Goal: Task Accomplishment & Management: Manage account settings

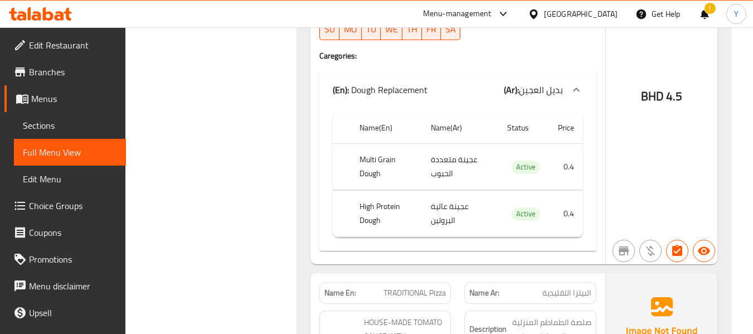
scroll to position [2084, 0]
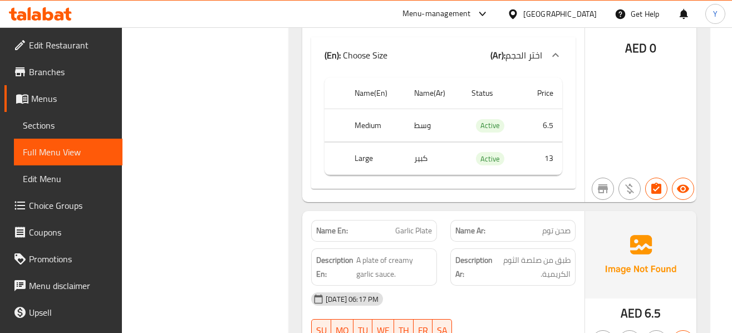
scroll to position [7586, 0]
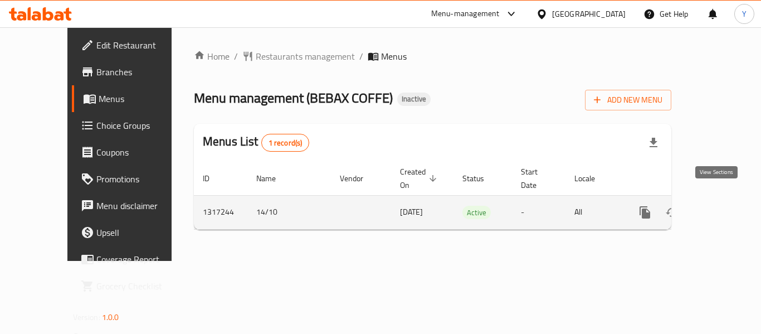
click at [719, 206] on icon "enhanced table" at bounding box center [725, 212] width 13 height 13
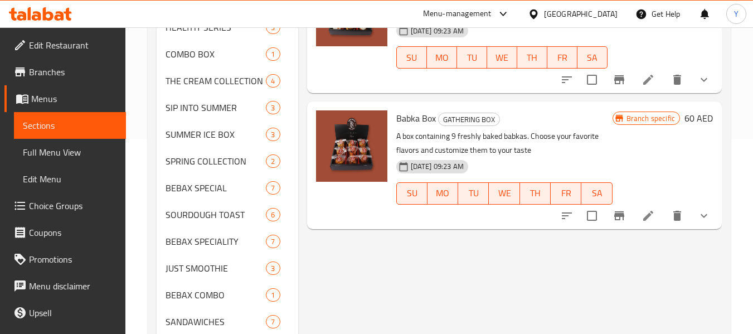
scroll to position [197, 0]
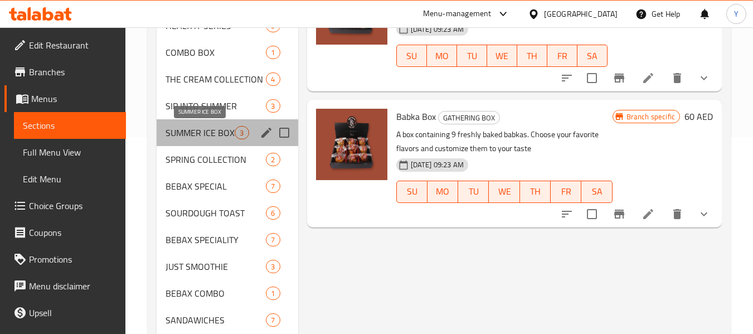
click at [212, 129] on span "SUMMER ICE BOX" at bounding box center [199, 132] width 69 height 13
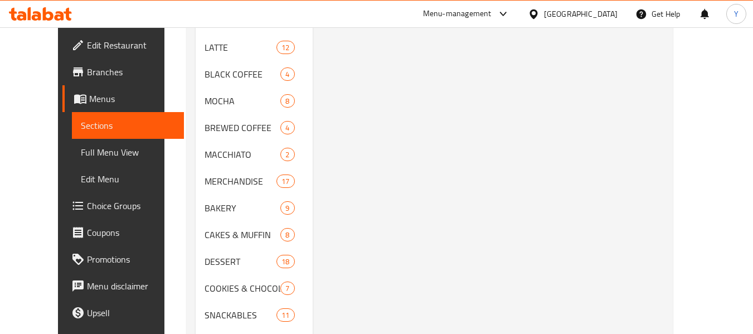
scroll to position [554, 0]
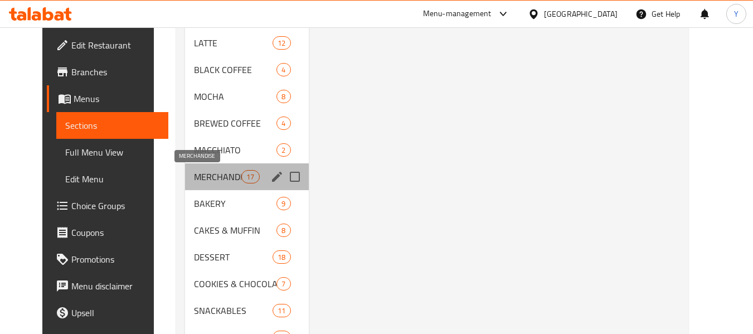
click at [194, 170] on span "MERCHANDISE" at bounding box center [217, 176] width 47 height 13
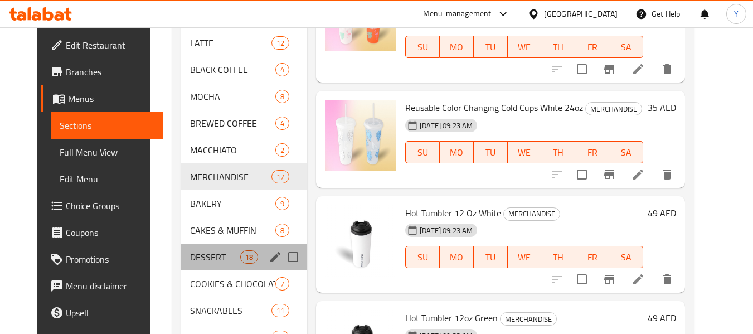
click at [186, 243] on div "DESSERT 18" at bounding box center [244, 256] width 126 height 27
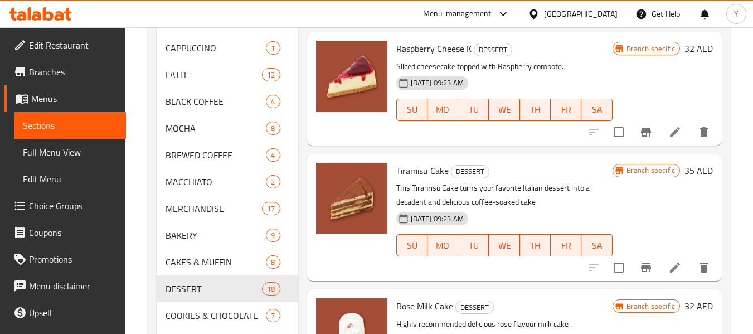
scroll to position [230, 0]
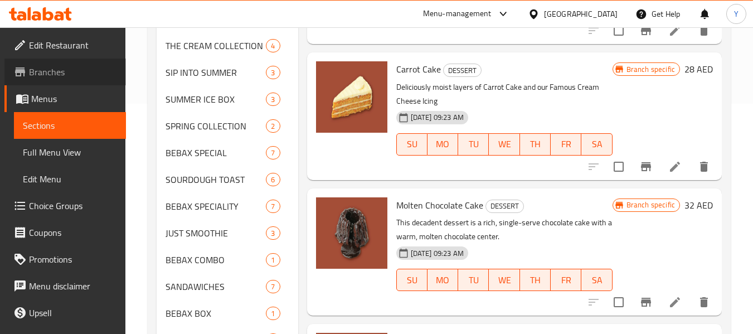
click at [73, 70] on span "Branches" at bounding box center [73, 71] width 88 height 13
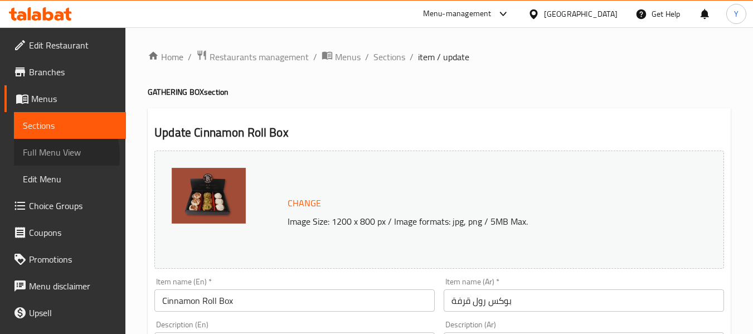
drag, startPoint x: 0, startPoint y: 0, endPoint x: 39, endPoint y: 155, distance: 160.2
click at [39, 155] on span "Full Menu View" at bounding box center [70, 151] width 94 height 13
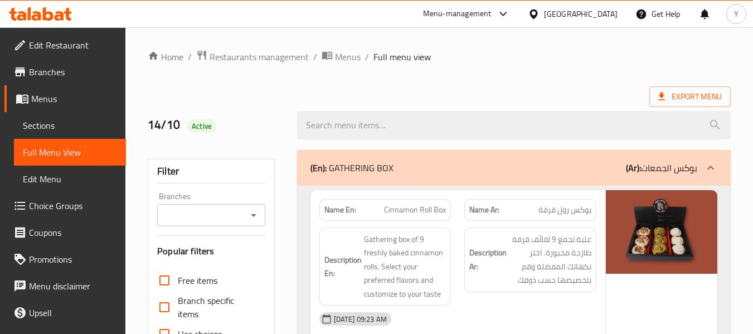
scroll to position [292, 0]
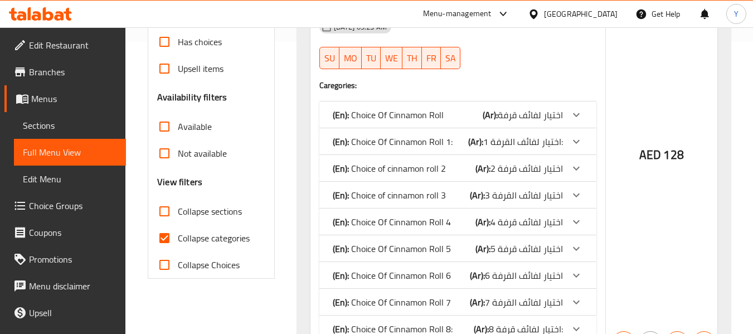
click at [39, 42] on span "Edit Restaurant" at bounding box center [73, 44] width 88 height 13
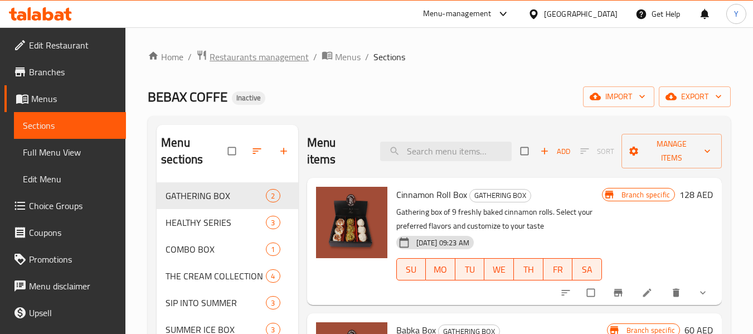
click at [241, 57] on span "Restaurants management" at bounding box center [258, 56] width 99 height 13
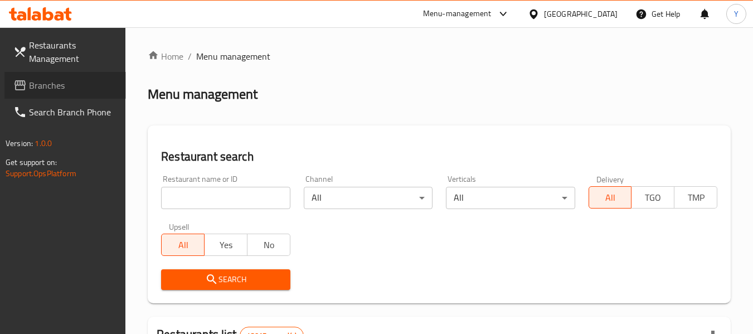
click at [45, 92] on span "Branches" at bounding box center [73, 85] width 88 height 13
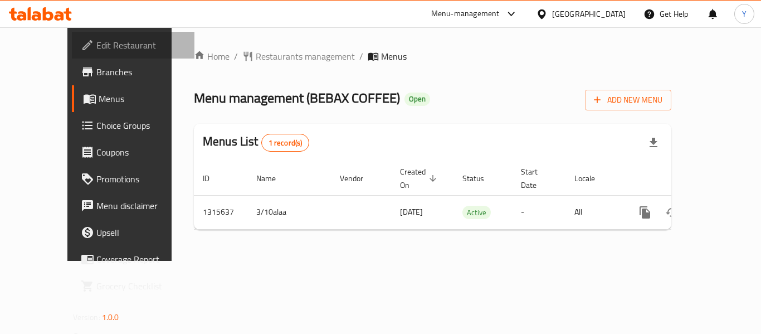
click at [96, 46] on span "Edit Restaurant" at bounding box center [140, 44] width 89 height 13
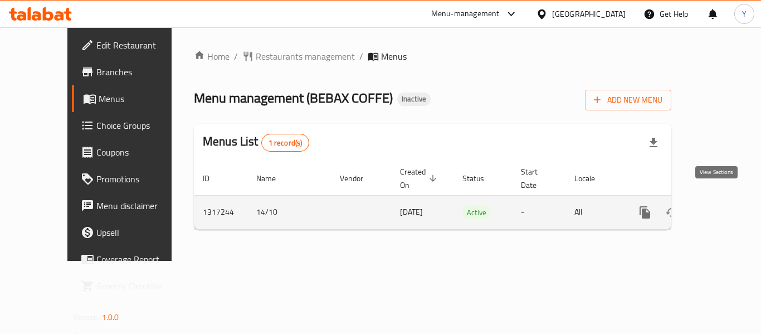
click at [719, 206] on icon "enhanced table" at bounding box center [725, 212] width 13 height 13
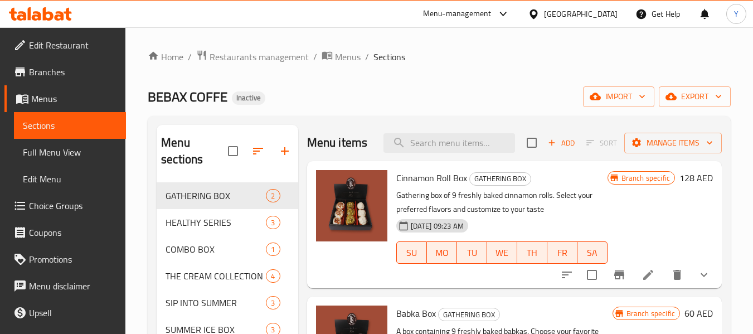
click at [80, 155] on span "Full Menu View" at bounding box center [70, 151] width 94 height 13
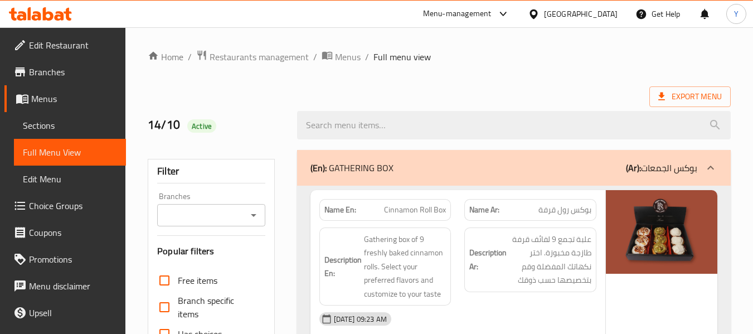
click at [335, 208] on strong "Name En:" at bounding box center [340, 210] width 32 height 12
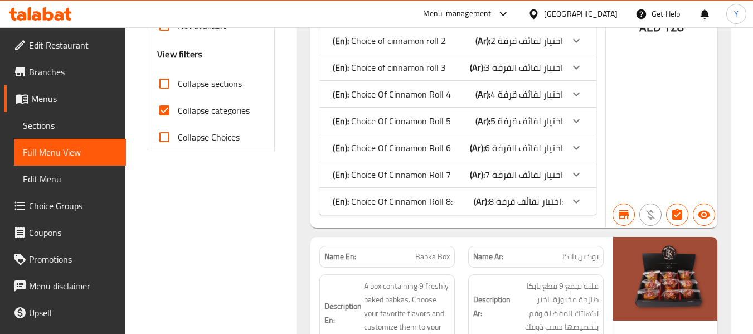
scroll to position [397, 0]
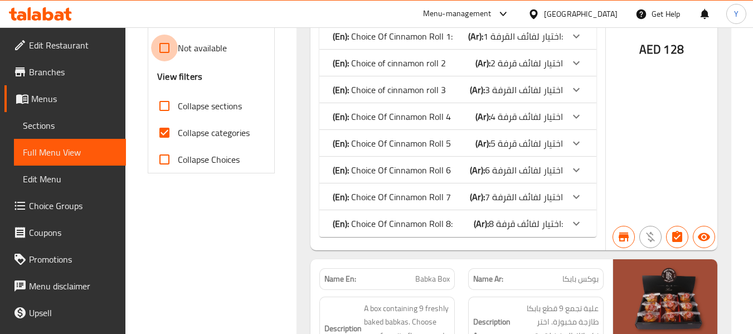
click at [168, 51] on input "Not available" at bounding box center [164, 48] width 27 height 27
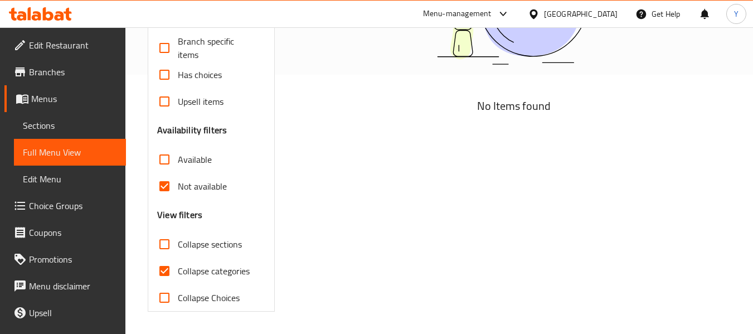
scroll to position [259, 0]
click at [159, 184] on input "Not available" at bounding box center [164, 186] width 27 height 27
checkbox input "false"
click at [246, 215] on div "Filter Branches Branches Popular filters Free items Branch specific items Has c…" at bounding box center [215, 101] width 149 height 434
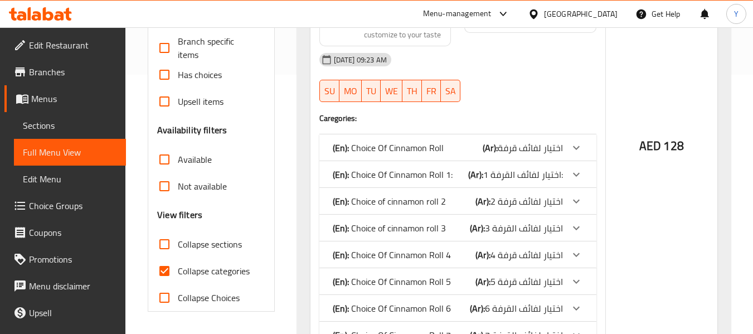
scroll to position [0, 0]
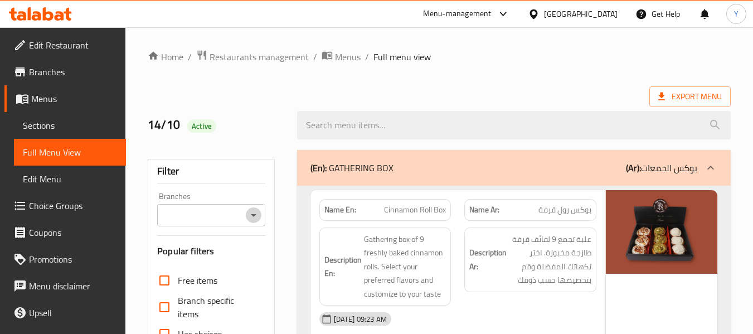
click at [256, 215] on icon "Open" at bounding box center [253, 214] width 13 height 13
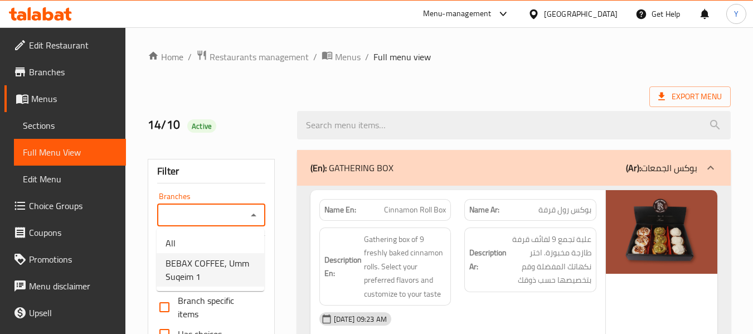
click at [218, 277] on span "BEBAX COFFEE, Umm Suqeim 1" at bounding box center [210, 269] width 90 height 27
type input "BEBAX COFFEE, Umm Suqeim 1"
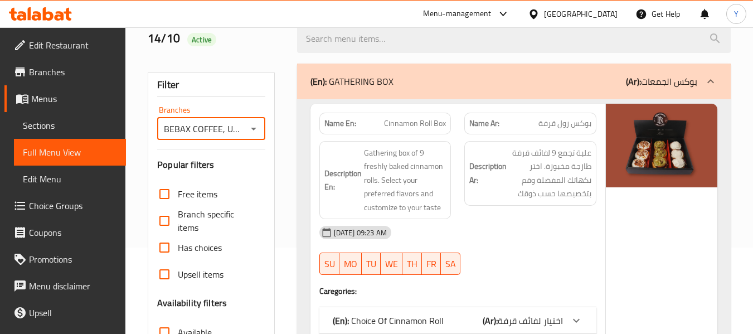
scroll to position [292, 0]
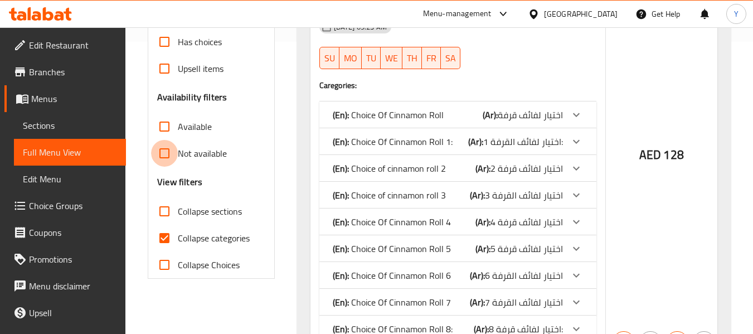
click at [163, 151] on input "Not available" at bounding box center [164, 153] width 27 height 27
checkbox input "true"
click at [676, 78] on div "AED 128" at bounding box center [660, 126] width 111 height 457
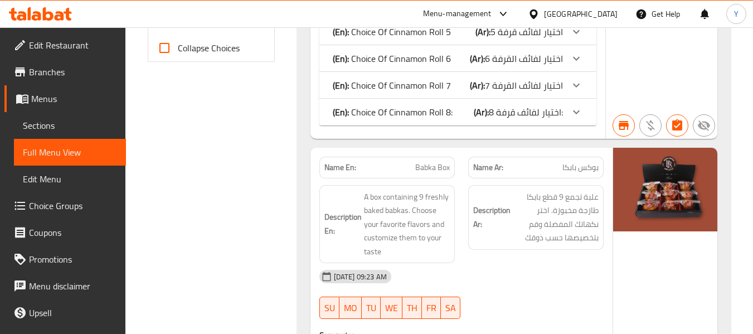
scroll to position [217, 0]
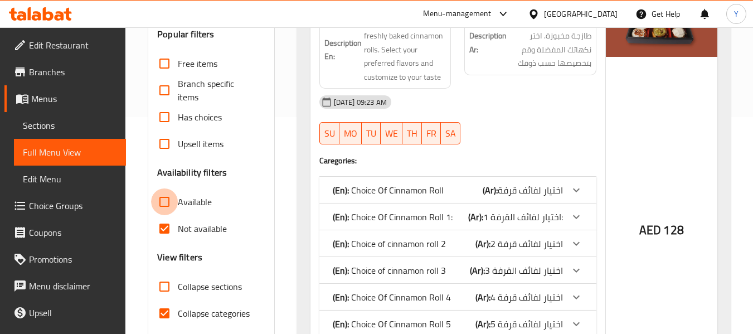
click at [160, 199] on input "Available" at bounding box center [164, 201] width 27 height 27
checkbox input "true"
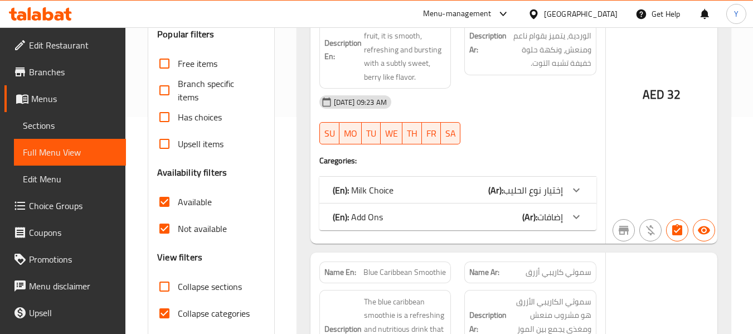
click at [164, 228] on input "Not available" at bounding box center [164, 228] width 27 height 27
checkbox input "false"
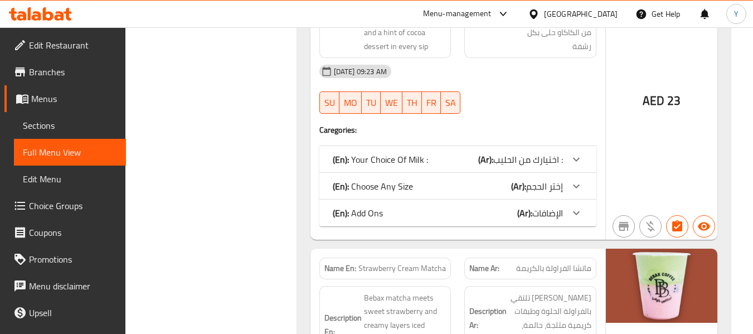
scroll to position [1509, 0]
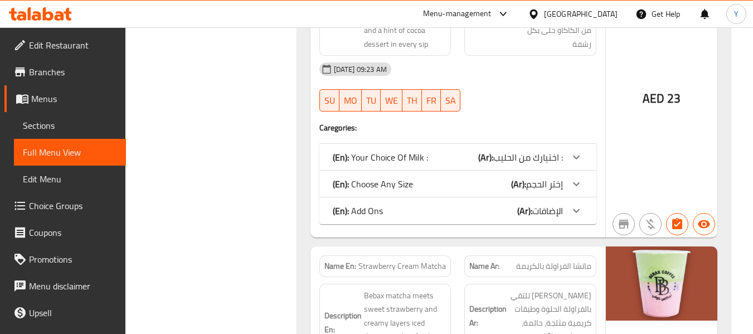
click at [379, 266] on span "Strawberry Cream Matcha" at bounding box center [401, 266] width 87 height 12
copy span "Strawberry Cream Matcha"
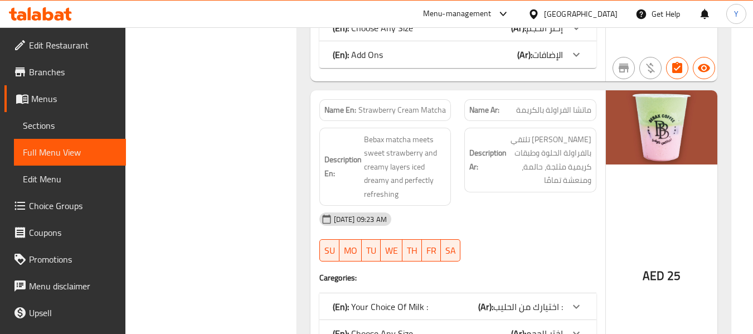
scroll to position [3098, 0]
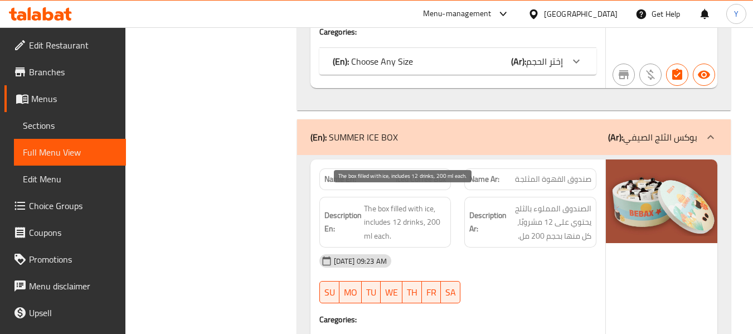
click at [381, 202] on span "The box filled with ice, includes 12 drinks, 200 ml each." at bounding box center [405, 222] width 82 height 41
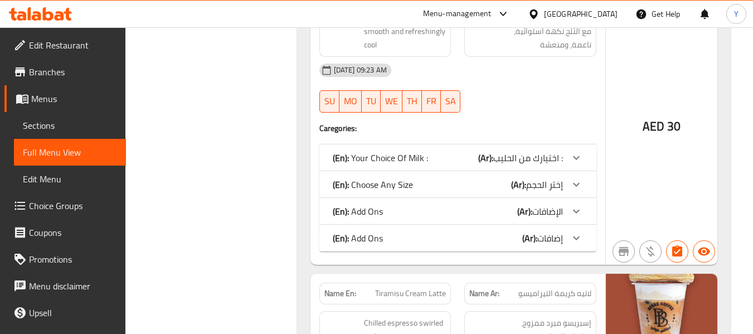
scroll to position [922, 0]
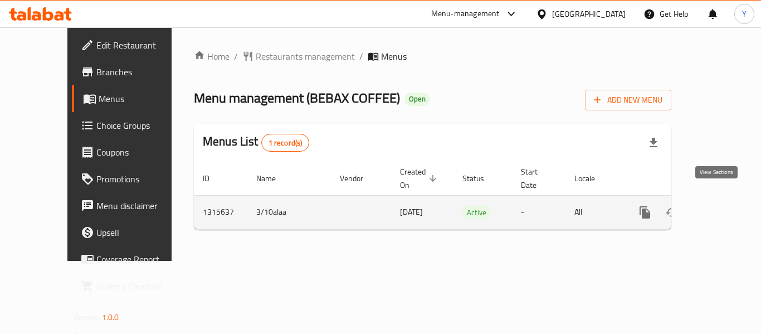
click at [719, 206] on icon "enhanced table" at bounding box center [725, 212] width 13 height 13
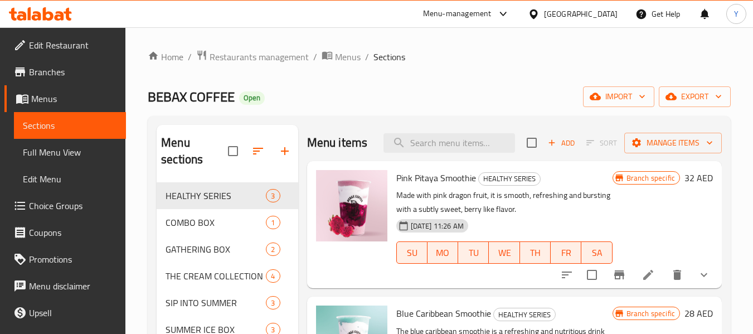
scroll to position [292, 0]
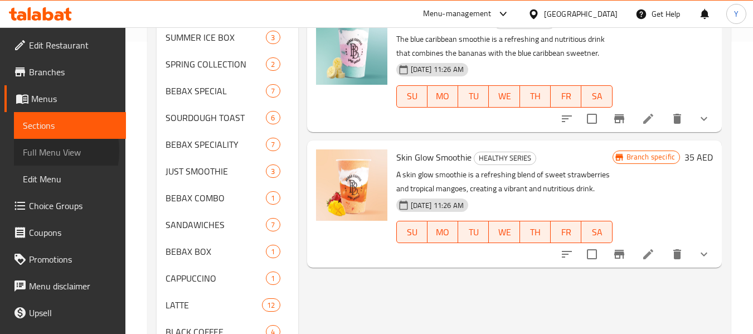
click at [33, 151] on span "Full Menu View" at bounding box center [70, 151] width 94 height 13
click at [49, 158] on span "Full Menu View" at bounding box center [70, 151] width 94 height 13
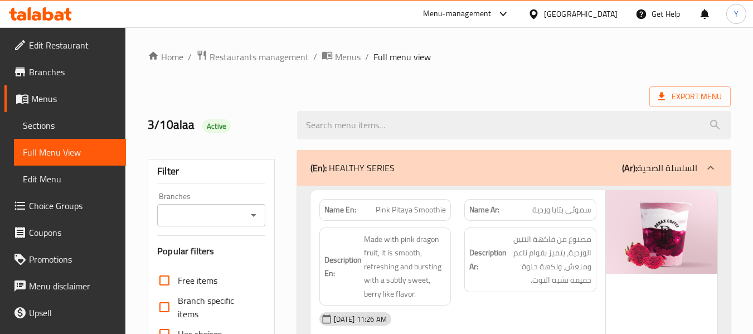
click at [342, 209] on strong "Name En:" at bounding box center [340, 210] width 32 height 12
copy strong "Name En:"
click at [342, 209] on strong "Name En:" at bounding box center [340, 210] width 32 height 12
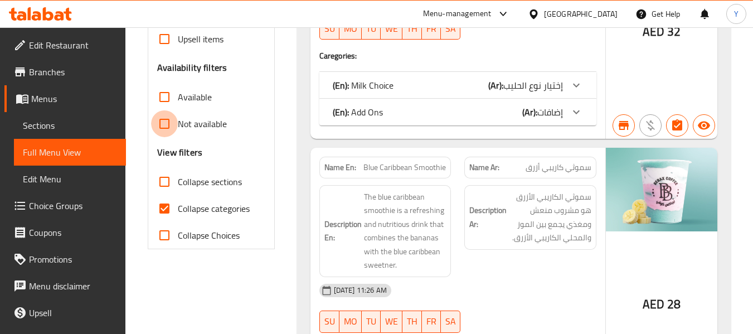
click at [161, 128] on input "Not available" at bounding box center [164, 123] width 27 height 27
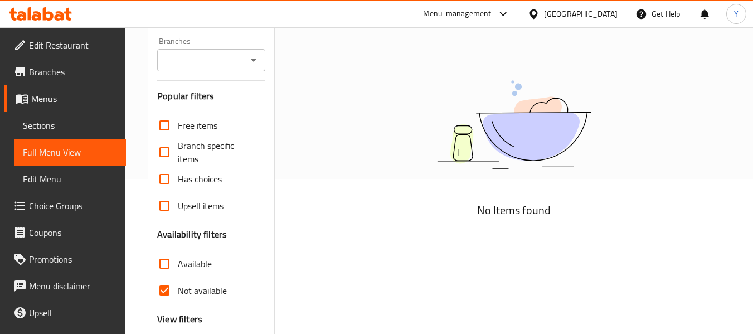
scroll to position [159, 0]
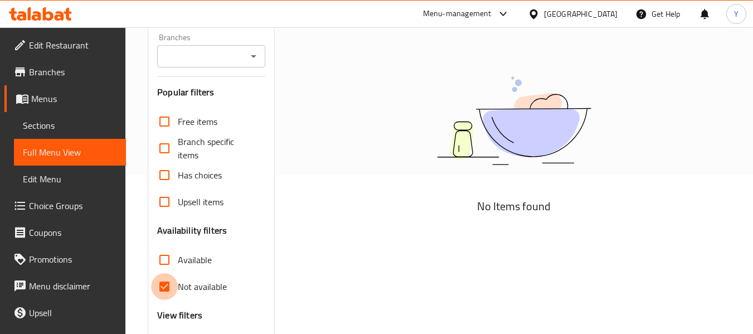
click at [165, 292] on input "Not available" at bounding box center [164, 286] width 27 height 27
checkbox input "false"
click at [252, 56] on icon "Open" at bounding box center [253, 56] width 13 height 13
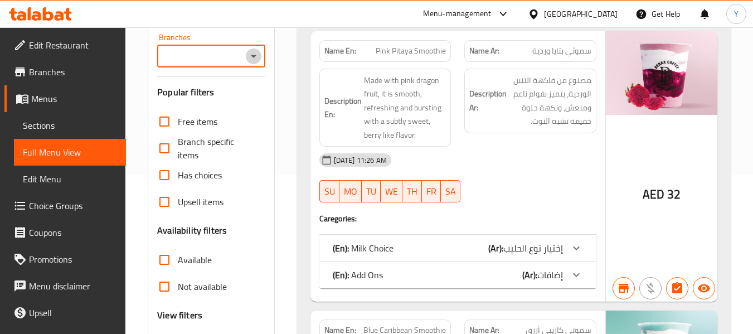
click at [256, 60] on icon "Open" at bounding box center [253, 56] width 13 height 13
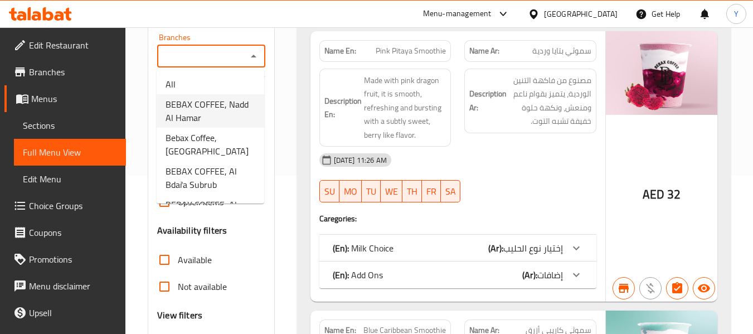
click at [213, 113] on span "BEBAX COFFEE, Nadd Al Hamar" at bounding box center [210, 110] width 90 height 27
type input "BEBAX COFFEE, Nadd Al Hamar"
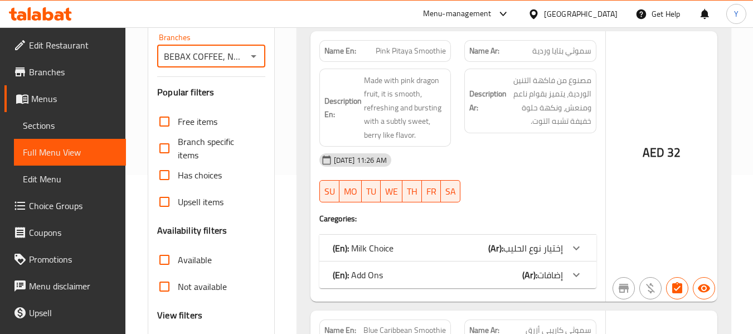
click at [166, 282] on div at bounding box center [376, 167] width 753 height 334
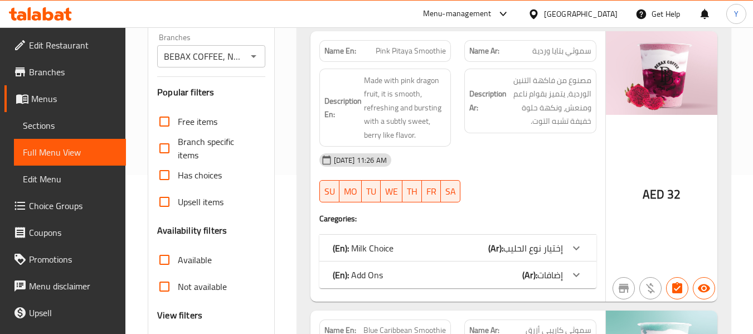
click at [165, 285] on input "Not available" at bounding box center [164, 286] width 27 height 27
checkbox input "true"
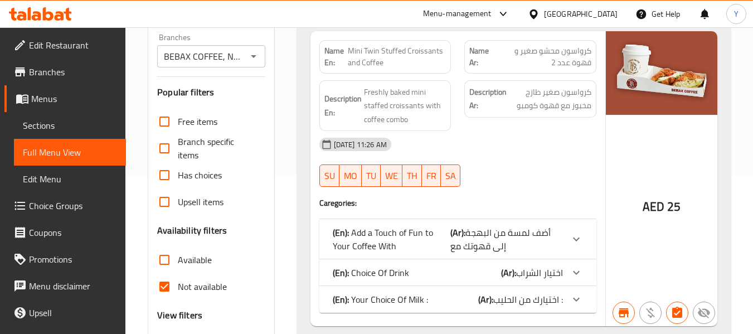
click at [549, 119] on div "Description Ar: كرواسون صغير طازج مخبوز مع قهوة كومبو" at bounding box center [529, 106] width 145 height 65
click at [330, 63] on strong "Name En:" at bounding box center [335, 56] width 23 height 23
copy strong "Name En:"
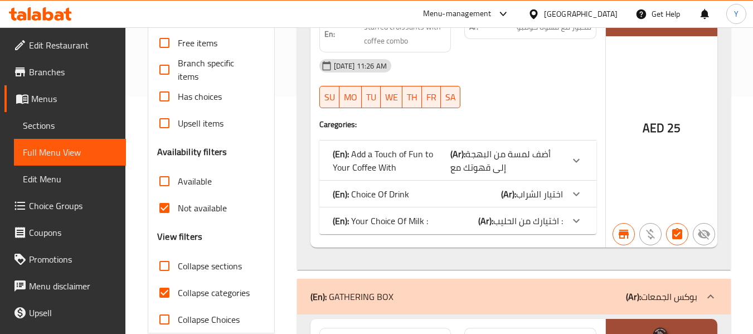
scroll to position [208, 0]
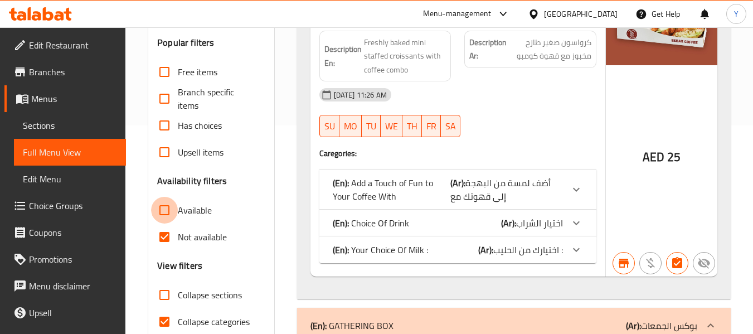
click at [162, 207] on input "Available" at bounding box center [164, 210] width 27 height 27
checkbox input "true"
click at [165, 235] on input "Not available" at bounding box center [164, 236] width 27 height 27
checkbox input "false"
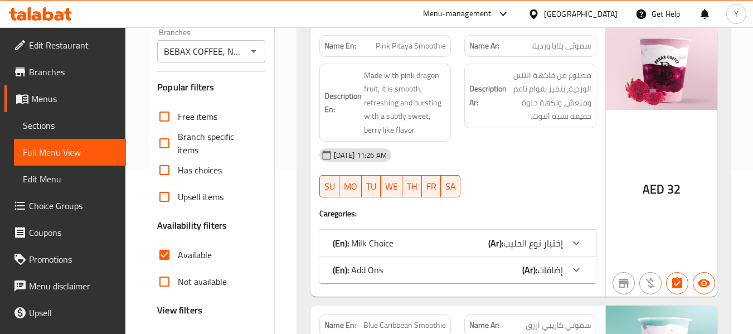
scroll to position [141, 0]
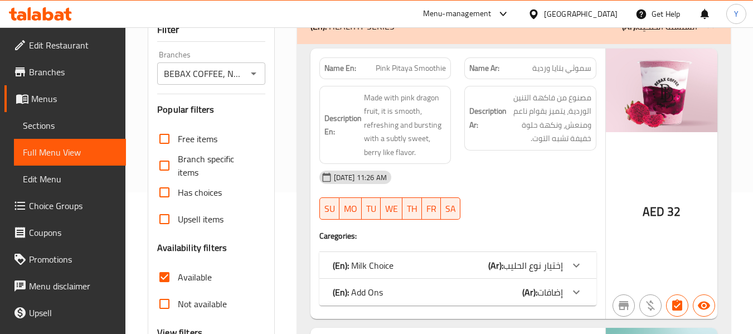
click at [441, 170] on div "03-10-2025 11:26 AM" at bounding box center [457, 177] width 290 height 27
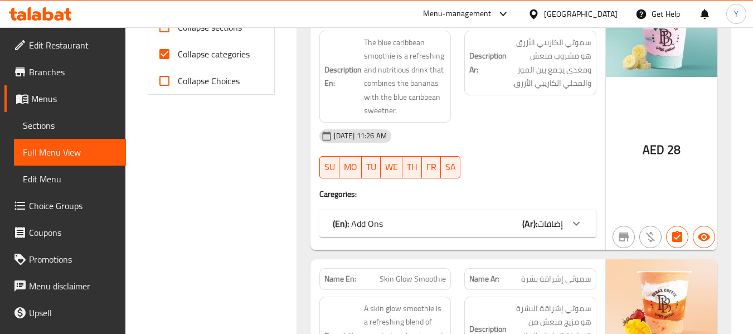
scroll to position [498, 0]
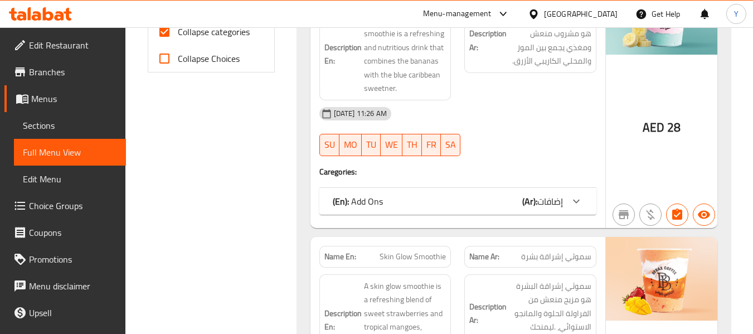
click at [551, 131] on div "03-10-2025 11:26 AM SU MO TU WE TH FR SA" at bounding box center [457, 131] width 290 height 62
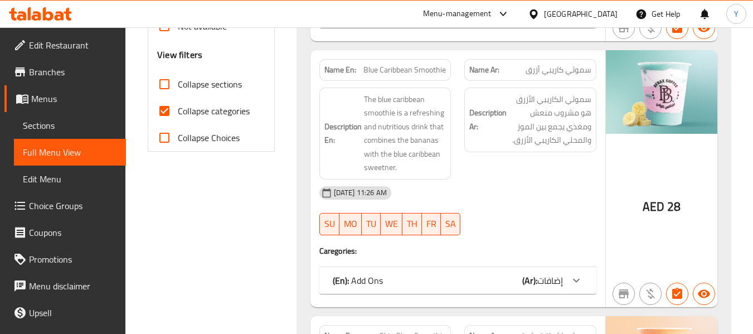
scroll to position [409, 0]
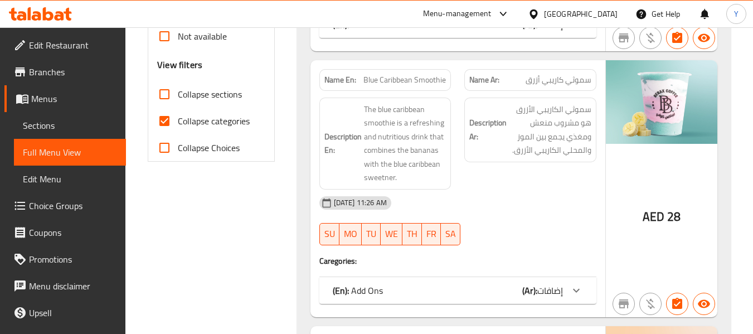
click at [384, 83] on span "Blue Caribbean Smoothie" at bounding box center [404, 80] width 82 height 12
copy span "Blue Caribbean Smoothie"
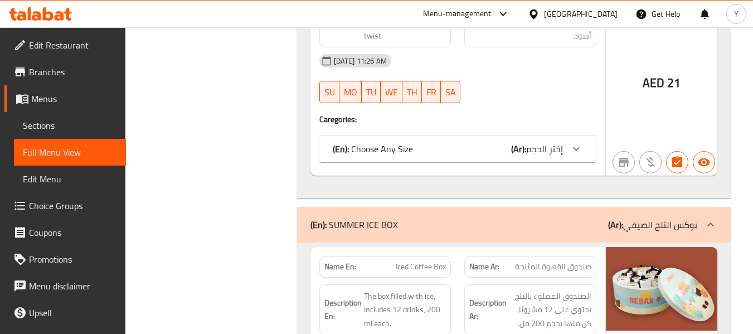
scroll to position [3011, 0]
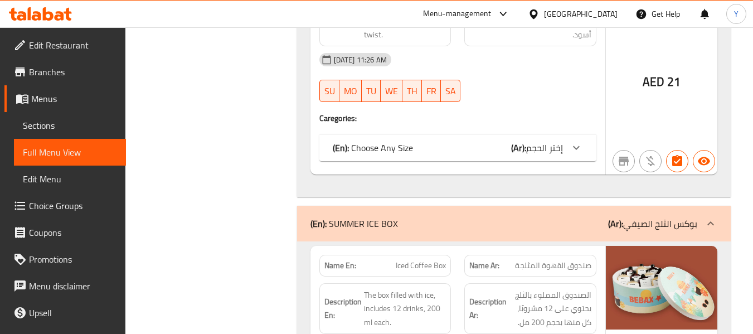
click at [413, 260] on span "Iced Coffee Box" at bounding box center [420, 266] width 50 height 12
copy span "Iced Coffee Box"
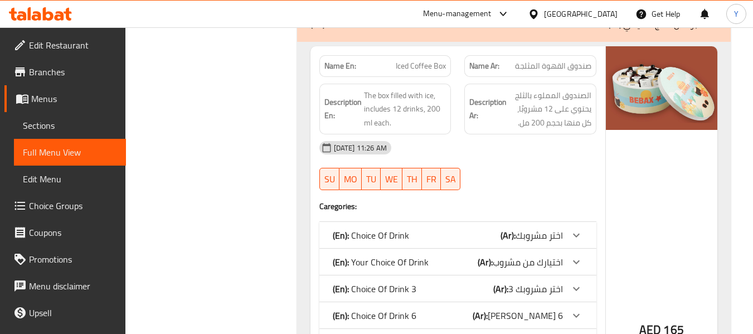
scroll to position [3234, 0]
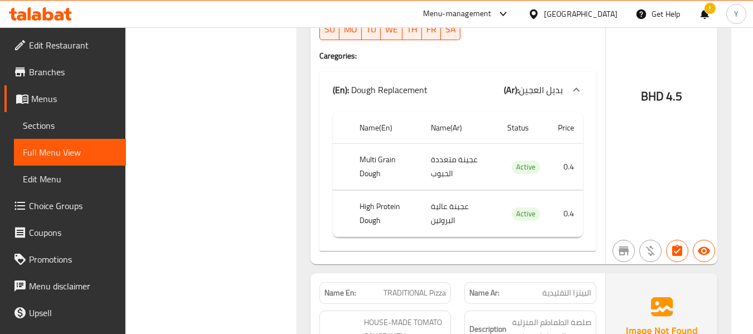
scroll to position [2084, 0]
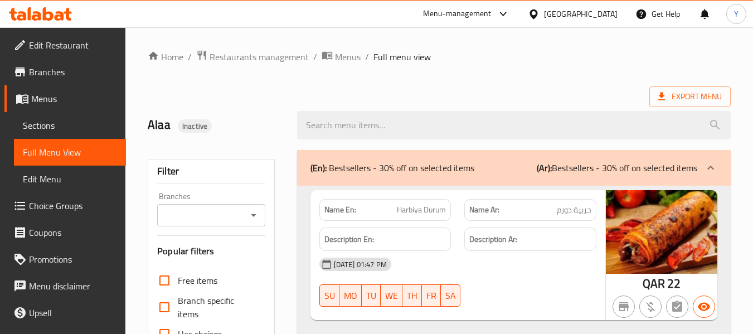
click at [603, 12] on div "[GEOGRAPHIC_DATA]" at bounding box center [581, 14] width 74 height 12
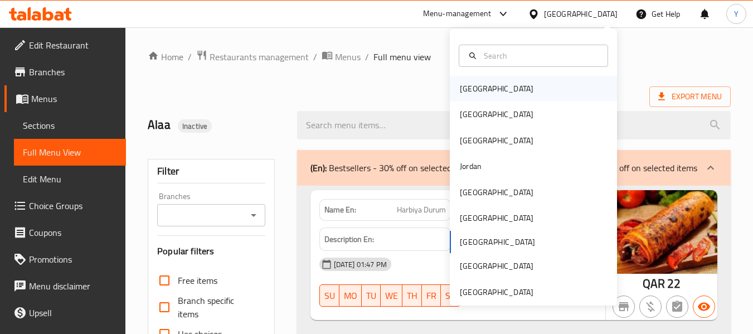
click at [470, 94] on div "[GEOGRAPHIC_DATA]" at bounding box center [497, 88] width 74 height 12
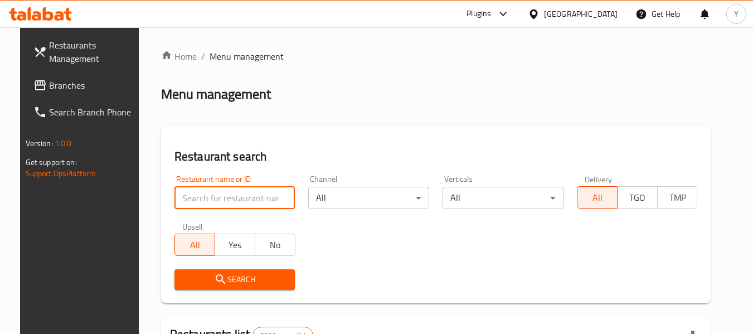
click at [243, 206] on input "search" at bounding box center [234, 198] width 121 height 22
paste input "MILKD"
type input "MILKD"
click button "Search" at bounding box center [234, 279] width 121 height 21
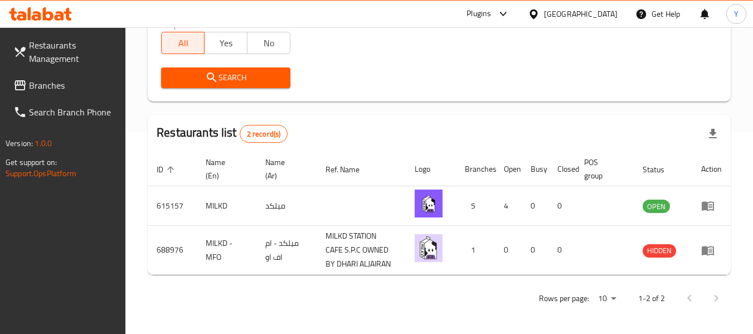
scroll to position [203, 0]
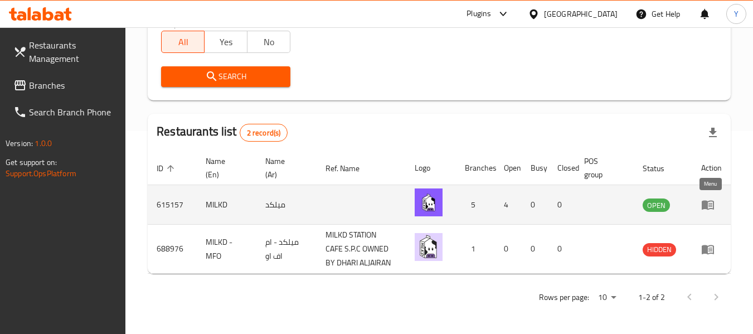
click at [707, 204] on icon "enhanced table" at bounding box center [707, 204] width 13 height 13
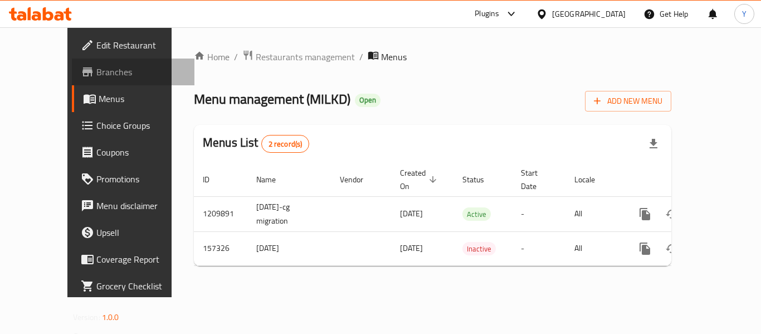
click at [96, 74] on span "Branches" at bounding box center [140, 71] width 89 height 13
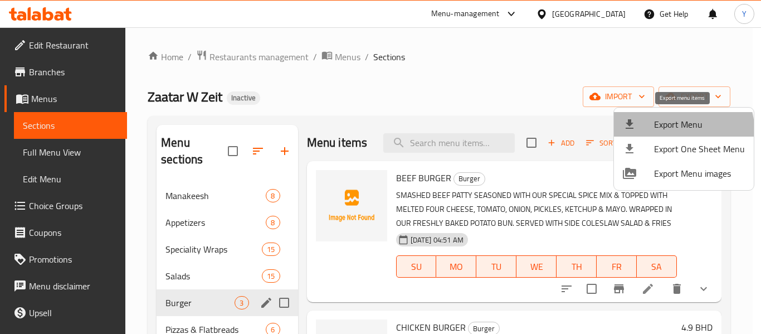
click at [657, 134] on li "Export Menu" at bounding box center [684, 124] width 140 height 25
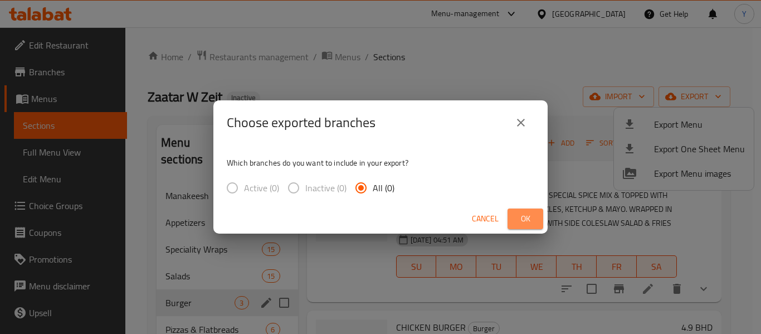
click at [516, 212] on span "Ok" at bounding box center [525, 219] width 18 height 14
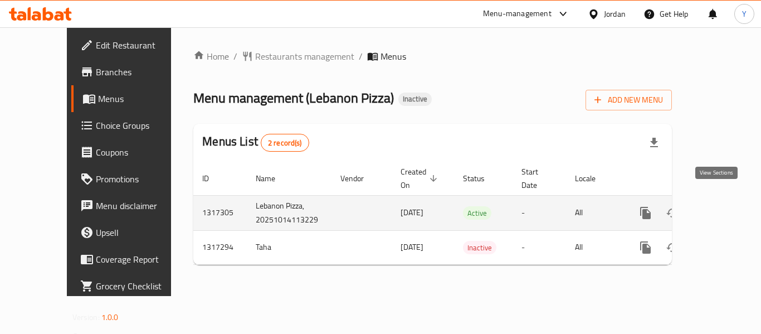
click at [719, 206] on icon "enhanced table" at bounding box center [725, 212] width 13 height 13
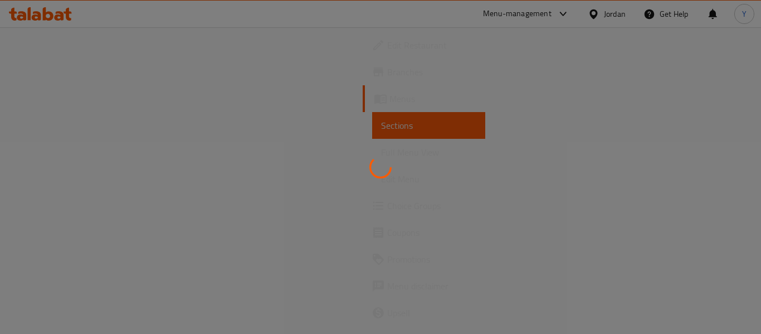
click at [760, 148] on div at bounding box center [380, 167] width 761 height 334
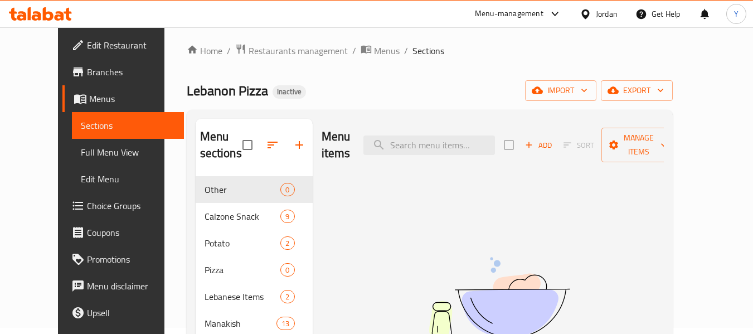
scroll to position [5, 0]
click at [634, 183] on div "Menu items Add Sort Manage items No Items found" at bounding box center [487, 287] width 351 height 334
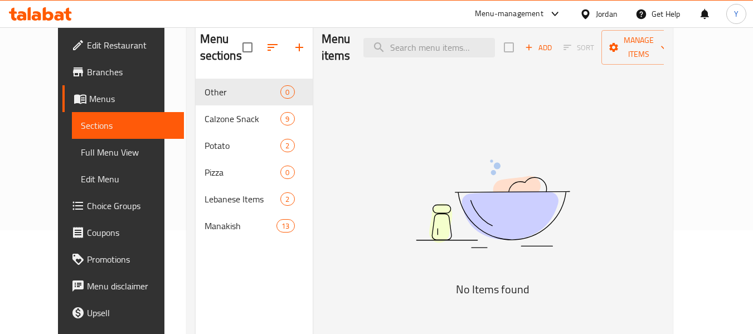
scroll to position [75, 0]
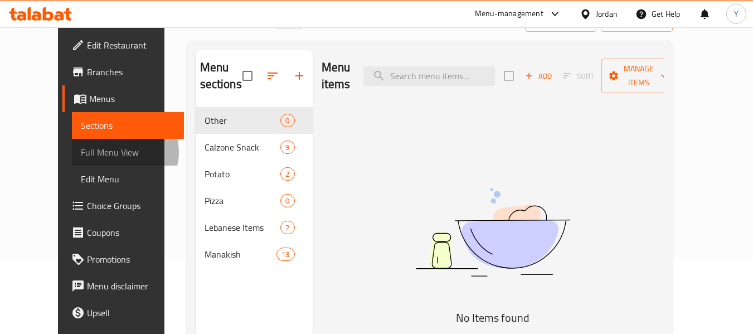
click at [81, 152] on span "Full Menu View" at bounding box center [128, 151] width 94 height 13
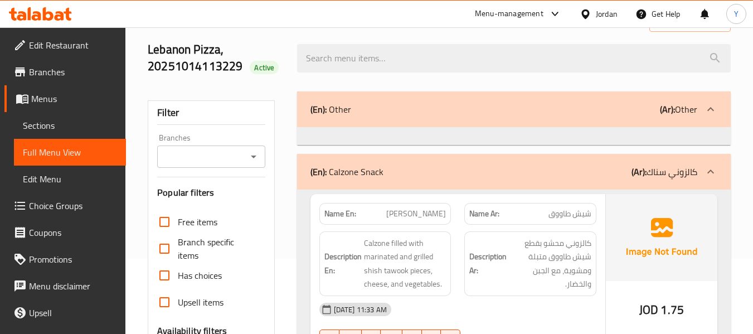
scroll to position [367, 0]
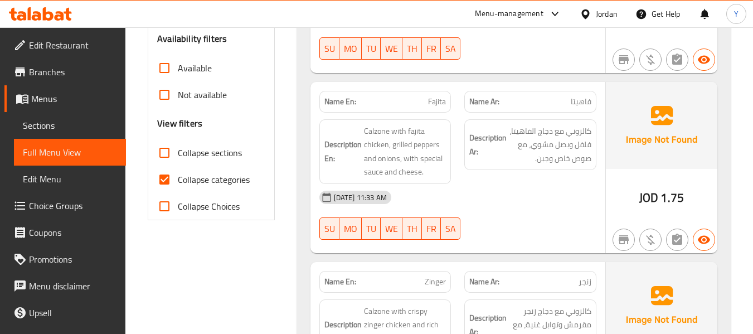
click at [337, 108] on strong "Name En:" at bounding box center [340, 102] width 32 height 12
copy strong "Name En:"
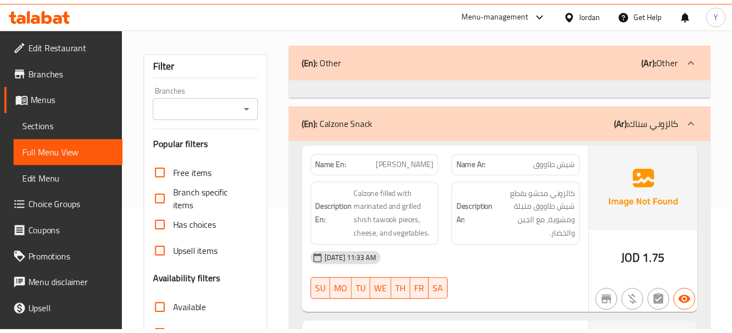
scroll to position [0, 0]
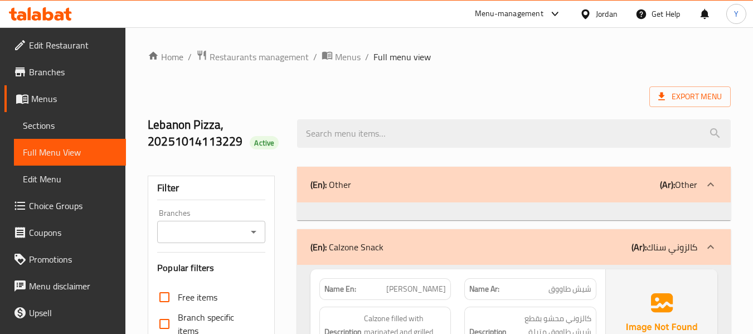
click at [494, 53] on ol "Home / Restaurants management / Menus / Full menu view" at bounding box center [439, 57] width 583 height 14
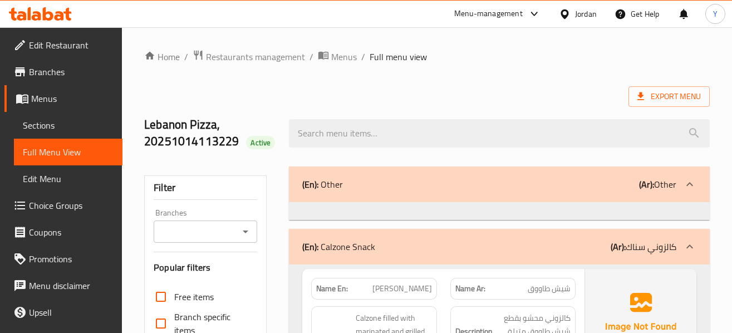
click at [551, 307] on div "Description Ar: كالزوني محشو بقطع شيش طاووق متبلة ومشوية، مع الجبن والخضار." at bounding box center [513, 338] width 125 height 65
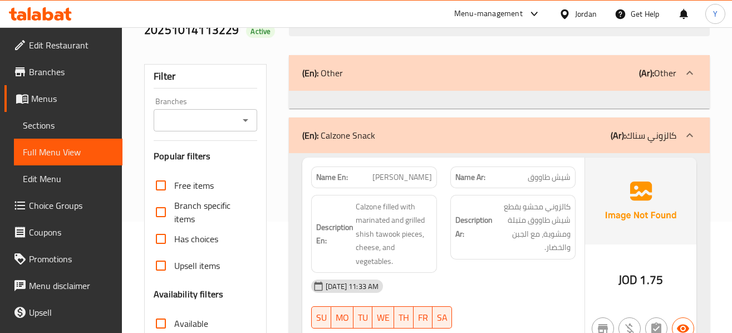
scroll to position [509, 0]
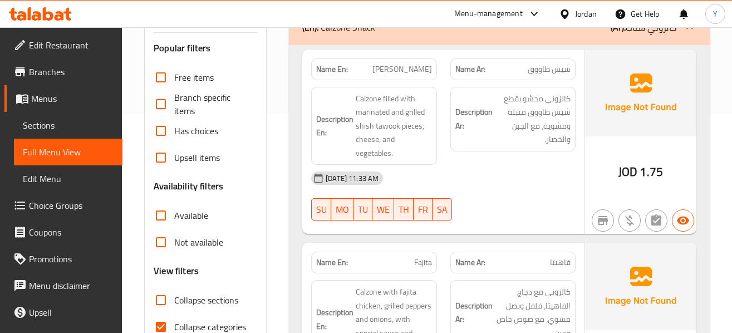
scroll to position [197, 0]
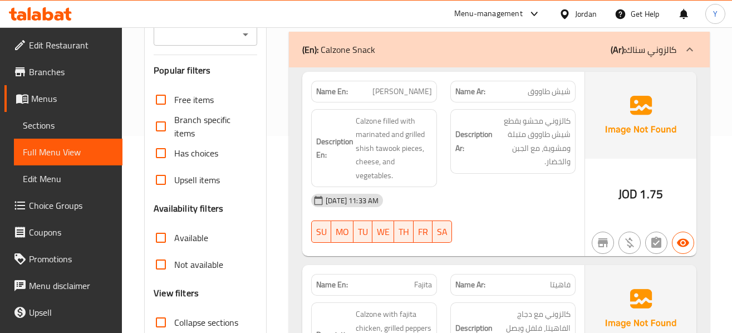
click at [663, 43] on p "(Ar): كال[PERSON_NAME]" at bounding box center [644, 49] width 66 height 13
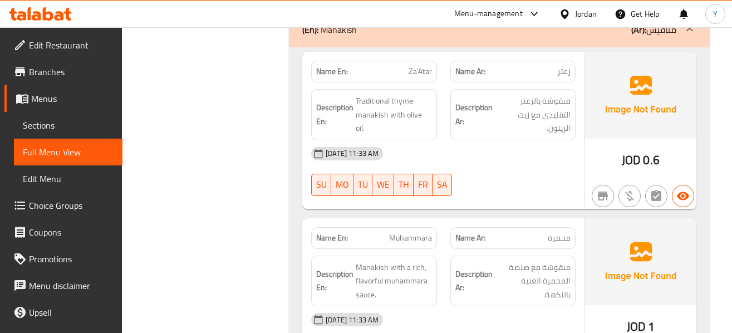
scroll to position [1098, 0]
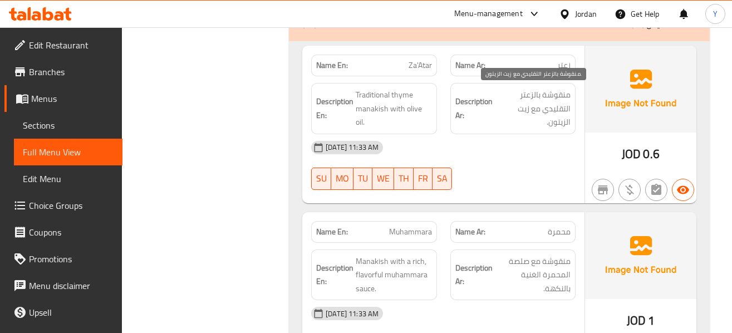
click at [536, 117] on span "منقوشة بالزعتر التقليدي مع زيت الزيتون." at bounding box center [533, 108] width 76 height 41
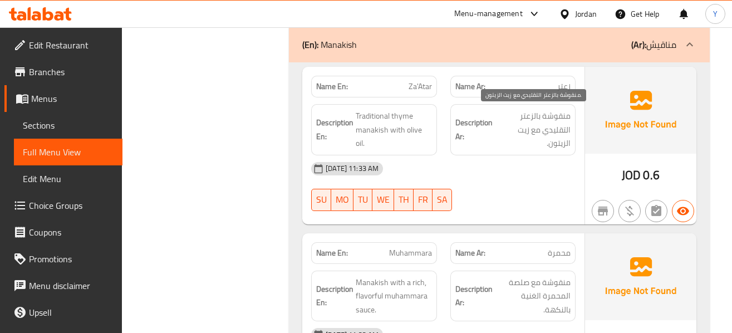
scroll to position [1076, 0]
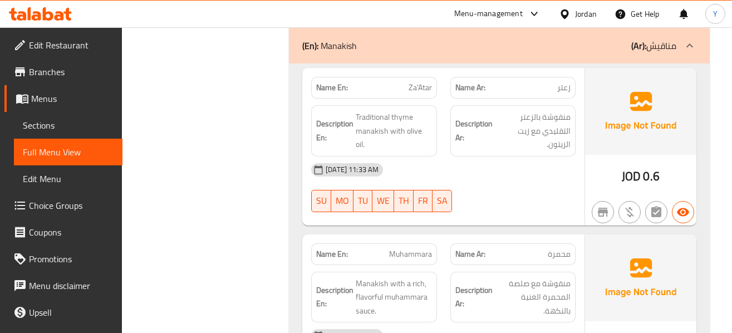
click at [417, 86] on span "Za'Atar" at bounding box center [420, 88] width 23 height 12
copy span "Za'Atar"
click at [646, 289] on img at bounding box center [640, 278] width 111 height 87
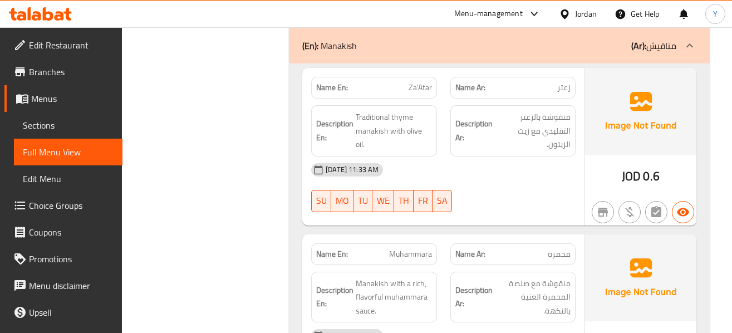
click at [564, 172] on div "14-10-2025 11:33 AM" at bounding box center [444, 170] width 278 height 27
click at [558, 119] on span "منقوشة بالزعتر التقليدي مع زيت الزيتون." at bounding box center [533, 130] width 76 height 41
copy span "منقوشة"
click at [374, 134] on span "Traditional thyme manakish with olive oil." at bounding box center [394, 130] width 76 height 41
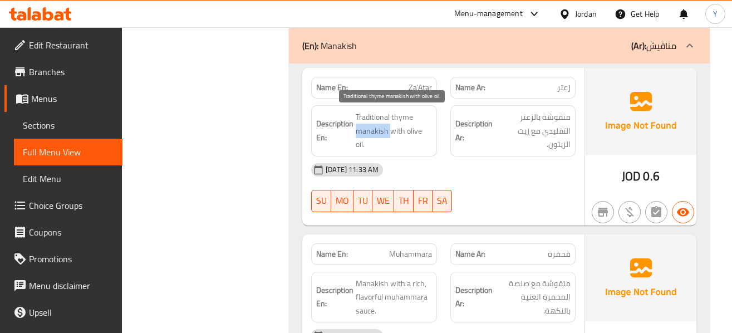
click at [374, 134] on span "Traditional thyme manakish with olive oil." at bounding box center [394, 130] width 76 height 41
copy span "manakish"
click at [568, 155] on div "Description Ar: منقوشة بالزعتر التقليدي مع زيت الزيتون." at bounding box center [513, 130] width 125 height 51
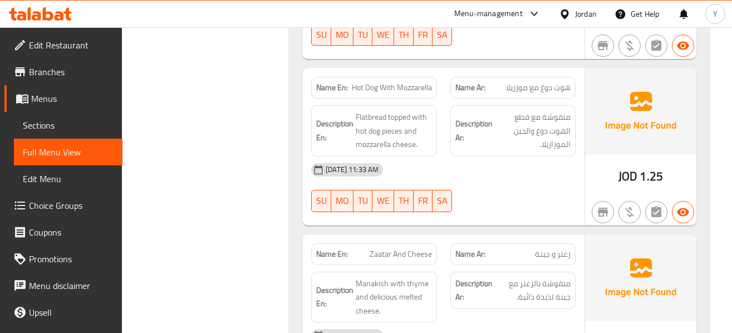
scroll to position [1410, 0]
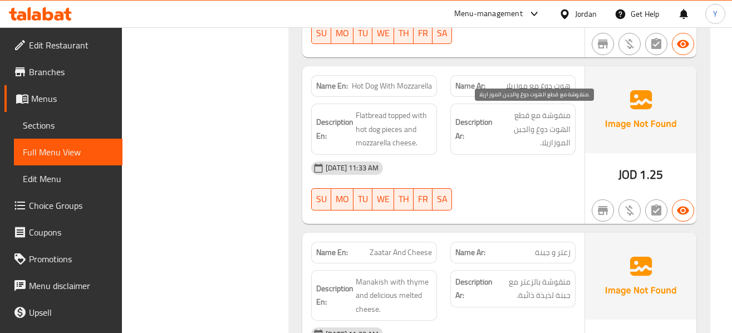
click at [563, 115] on span "منقوشة مع قطع الهوت دوغ والجبن الموزاريلا." at bounding box center [533, 129] width 76 height 41
drag, startPoint x: 535, startPoint y: 115, endPoint x: 573, endPoint y: 115, distance: 38.4
click at [573, 115] on div "Description Ar: منقوشة مع قطع الهوت دوغ والجبن الموزاريلا." at bounding box center [513, 129] width 125 height 51
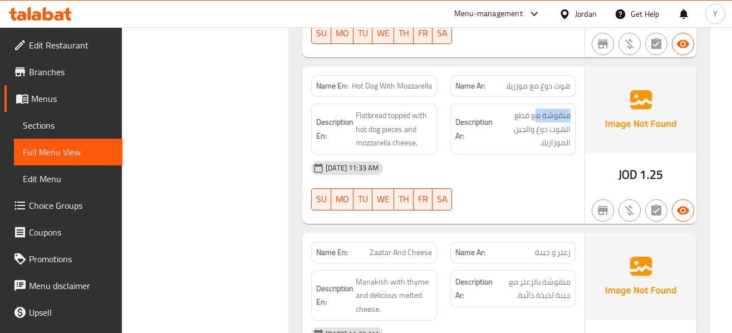
click at [573, 115] on div "Description Ar: منقوشة مع قطع الهوت دوغ والجبن الموزاريلا." at bounding box center [513, 129] width 125 height 51
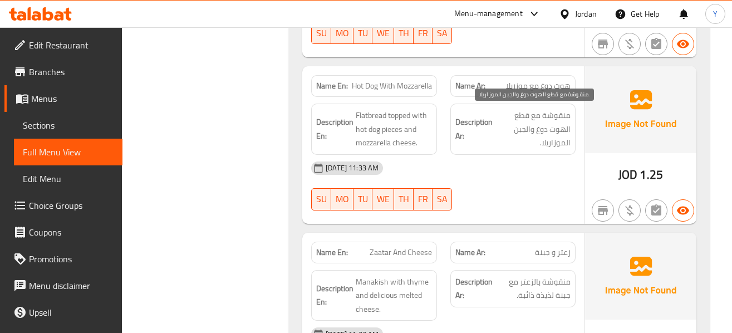
click at [563, 117] on span "منقوشة مع قطع الهوت دوغ والجبن الموزاريلا." at bounding box center [533, 129] width 76 height 41
copy span "منقوشة"
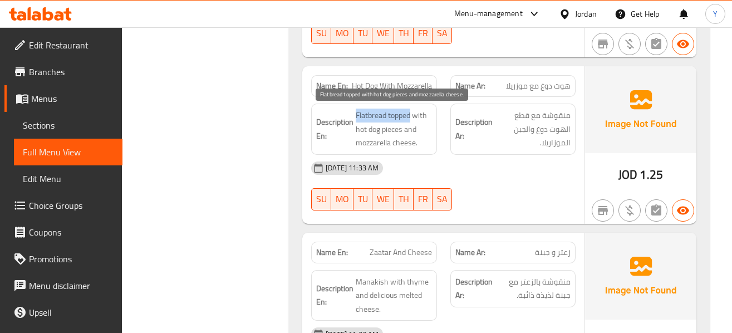
drag, startPoint x: 354, startPoint y: 114, endPoint x: 411, endPoint y: 118, distance: 56.4
click at [411, 118] on h6 "Description En: Flatbread topped with hot dog pieces and mozzarella cheese." at bounding box center [373, 129] width 115 height 41
copy span "Flatbread topped"
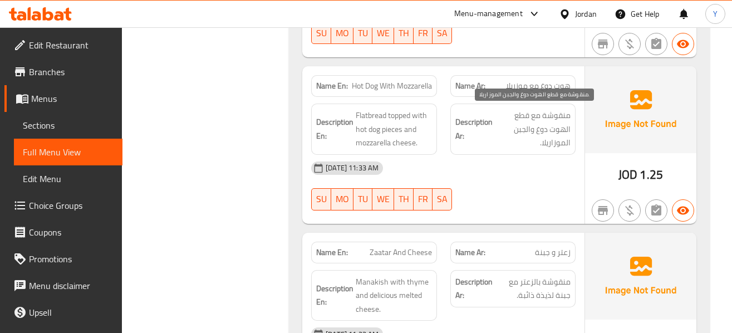
click at [515, 134] on span "منقوشة مع قطع الهوت دوغ والجبن الموزاريلا." at bounding box center [533, 129] width 76 height 41
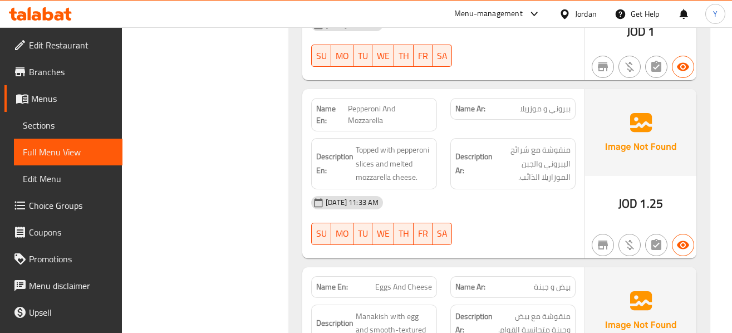
scroll to position [1722, 0]
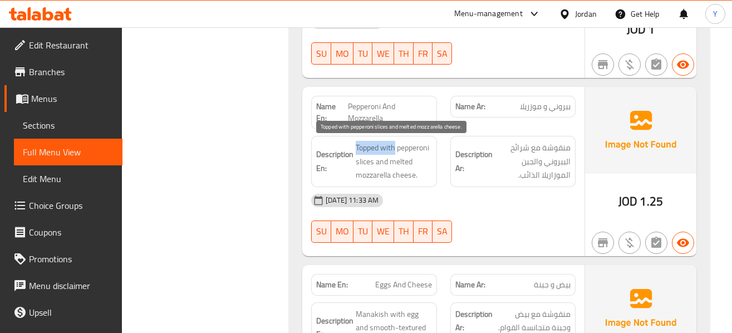
drag, startPoint x: 356, startPoint y: 147, endPoint x: 397, endPoint y: 152, distance: 41.0
click at [397, 152] on span "Topped with pepperoni slices and melted mozzarella cheese." at bounding box center [394, 161] width 76 height 41
copy span "Topped with"
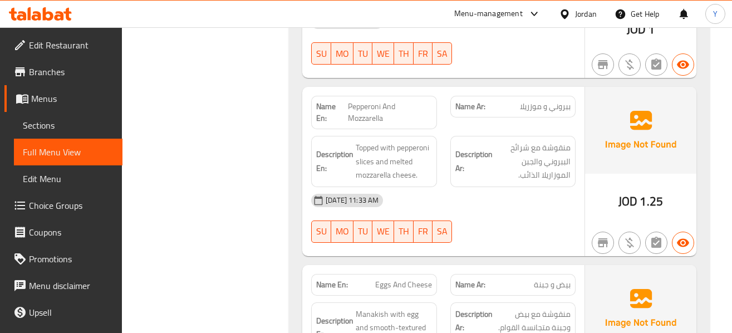
click at [578, 189] on div "14-10-2025 11:33 AM" at bounding box center [444, 200] width 278 height 27
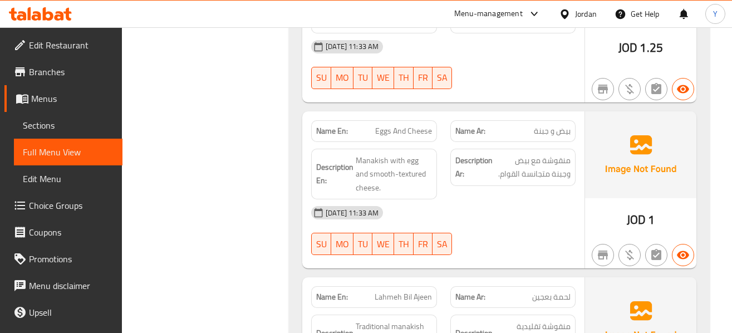
scroll to position [1878, 0]
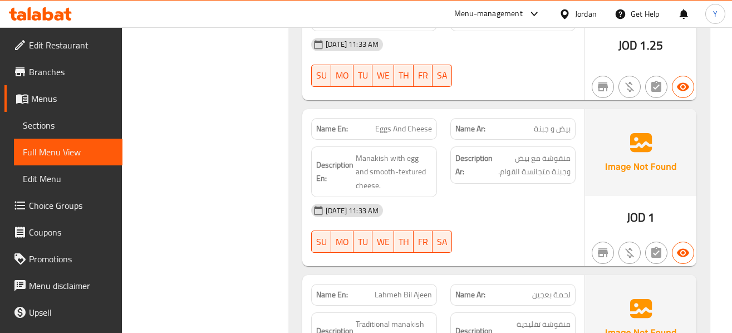
click at [507, 190] on div "Description Ar: منقوشة مع بيض وجبنة متجانسة القوام." at bounding box center [513, 172] width 139 height 65
click at [654, 244] on button "button" at bounding box center [657, 253] width 22 height 22
click at [639, 225] on span "JOD" at bounding box center [636, 218] width 19 height 22
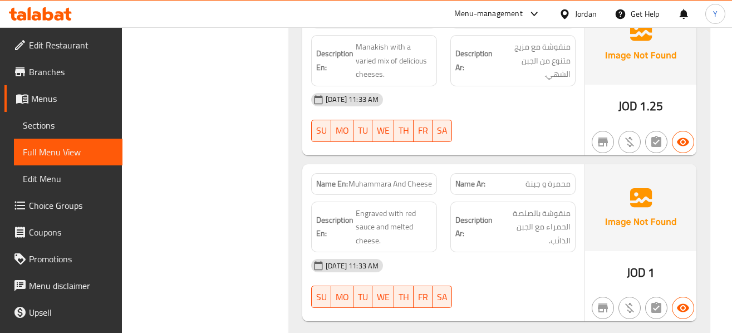
scroll to position [3020, 0]
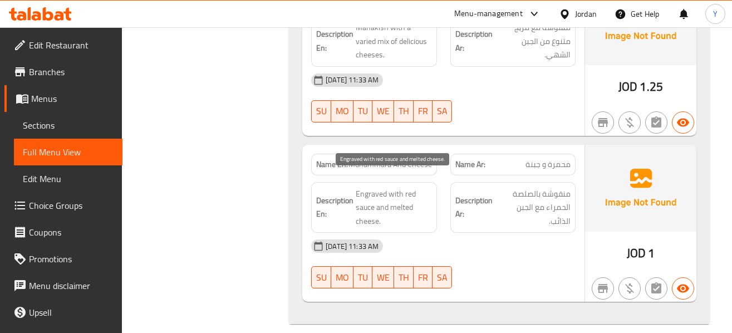
click at [368, 187] on span "Engraved with red sauce and melted cheese." at bounding box center [394, 207] width 76 height 41
copy span "Engraved"
click at [665, 238] on div "JOD 1" at bounding box center [640, 224] width 111 height 158
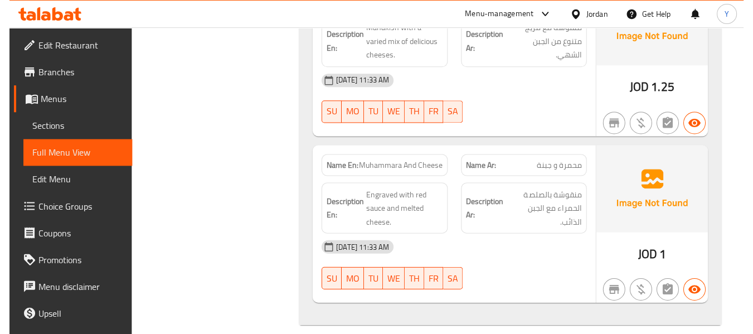
scroll to position [2953, 0]
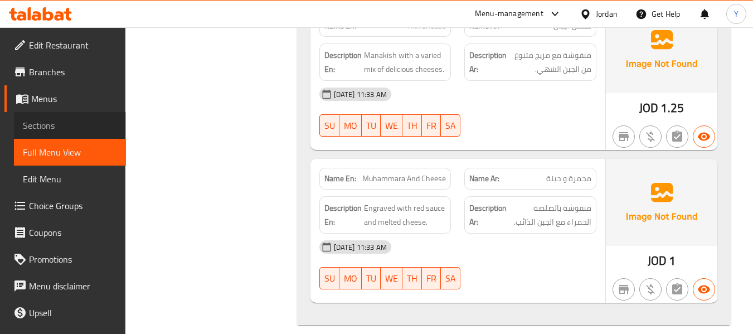
click at [72, 130] on span "Sections" at bounding box center [70, 125] width 94 height 13
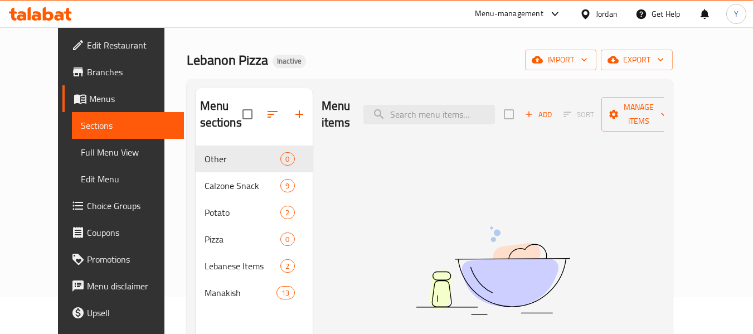
scroll to position [35, 0]
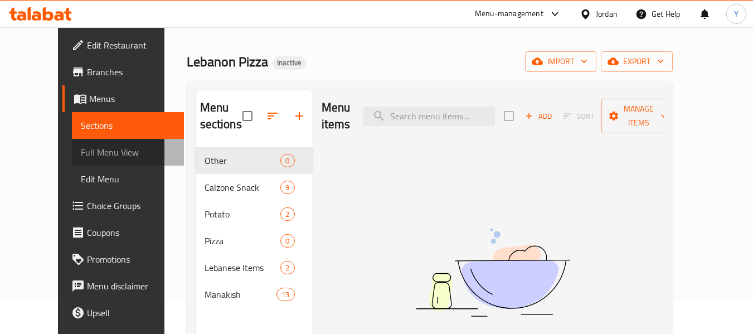
click at [81, 154] on span "Full Menu View" at bounding box center [128, 151] width 94 height 13
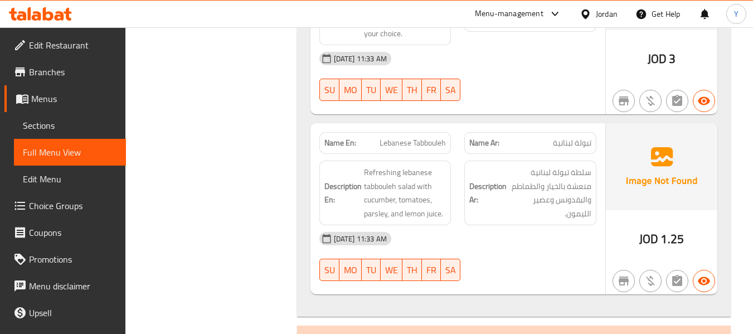
scroll to position [2327, 0]
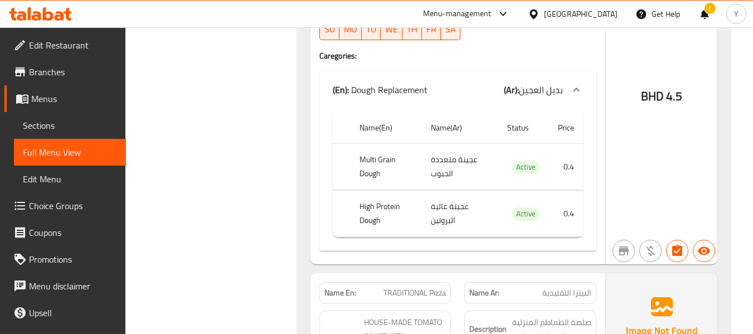
scroll to position [2084, 0]
click at [478, 113] on th "Name(Ar)" at bounding box center [460, 128] width 76 height 32
